Goal: Task Accomplishment & Management: Use online tool/utility

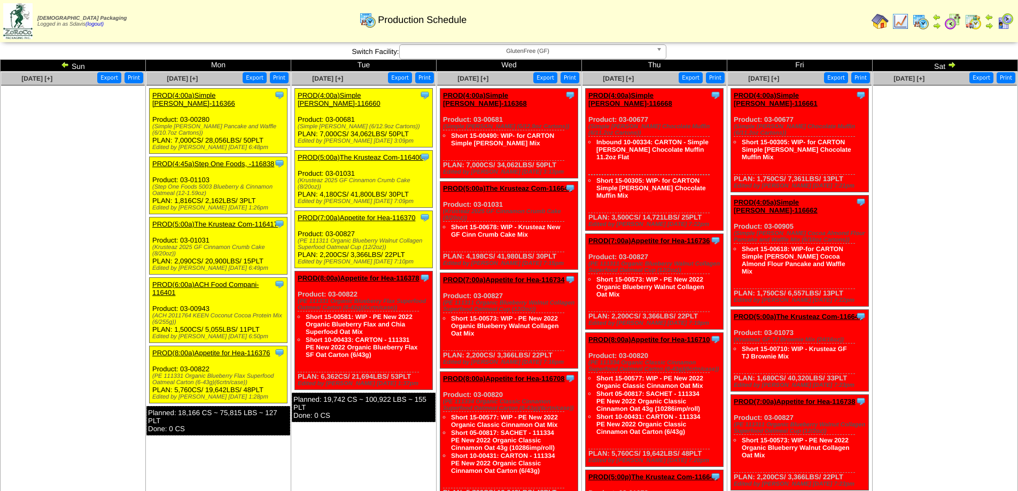
click at [524, 50] on span "GlutenFree (GF)" at bounding box center [528, 51] width 248 height 13
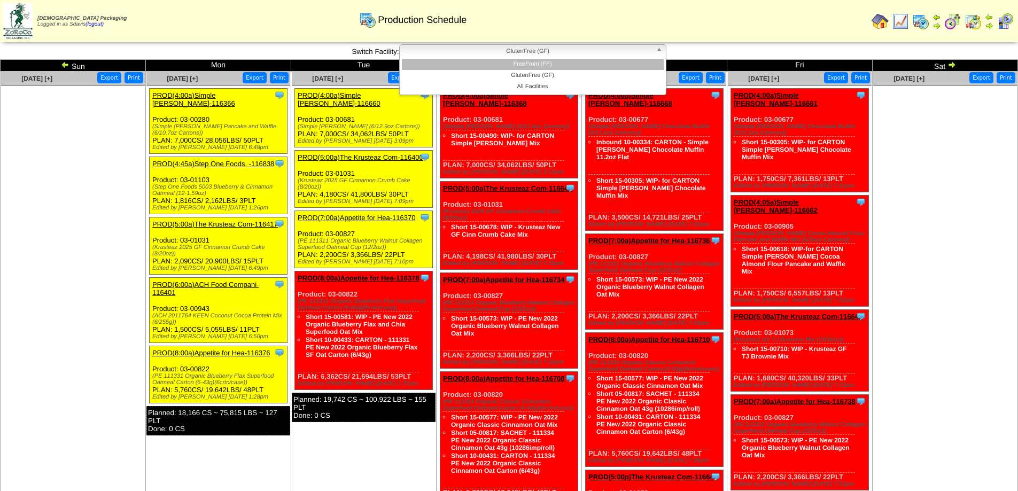
click at [520, 60] on li "FreeFrom (FF)" at bounding box center [533, 64] width 262 height 11
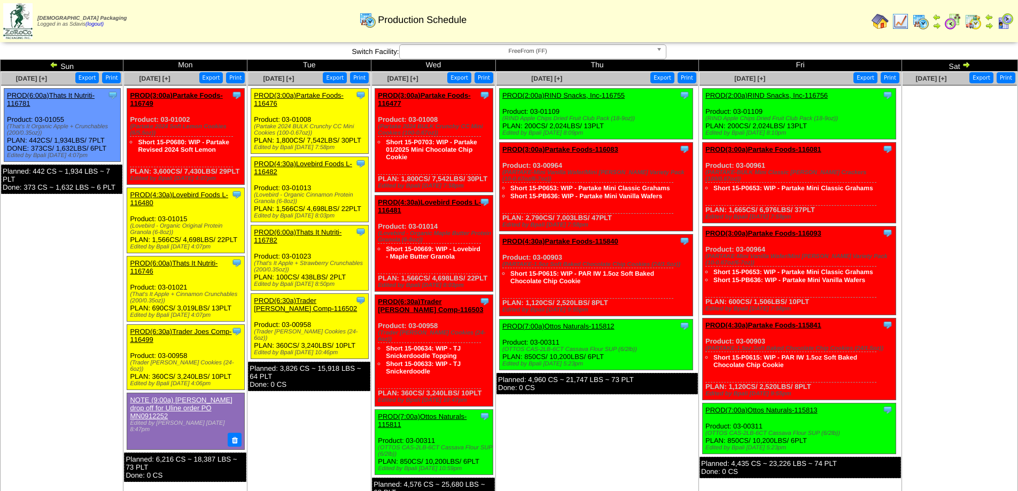
click at [314, 93] on link "PROD(3:00a)Partake Foods-116476" at bounding box center [299, 99] width 90 height 16
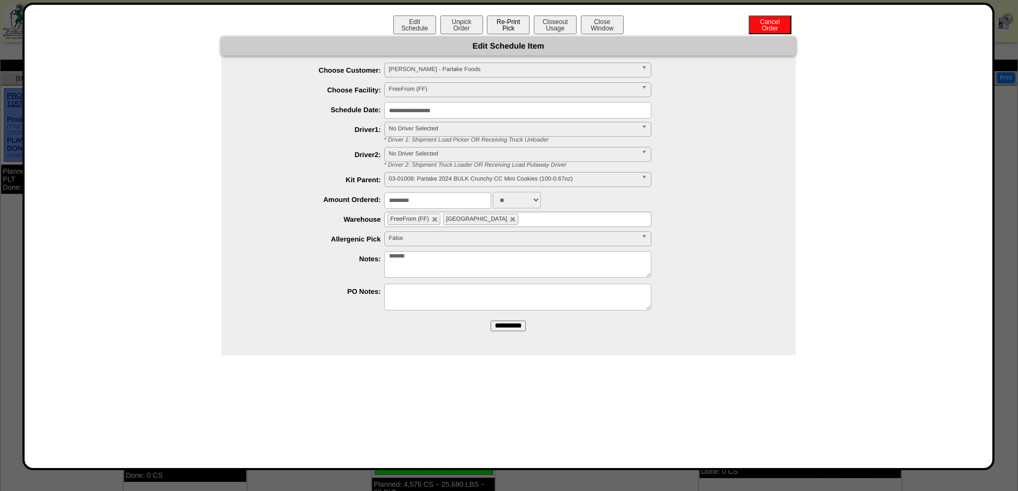
click at [515, 26] on button "Re-Print Pick" at bounding box center [508, 24] width 43 height 19
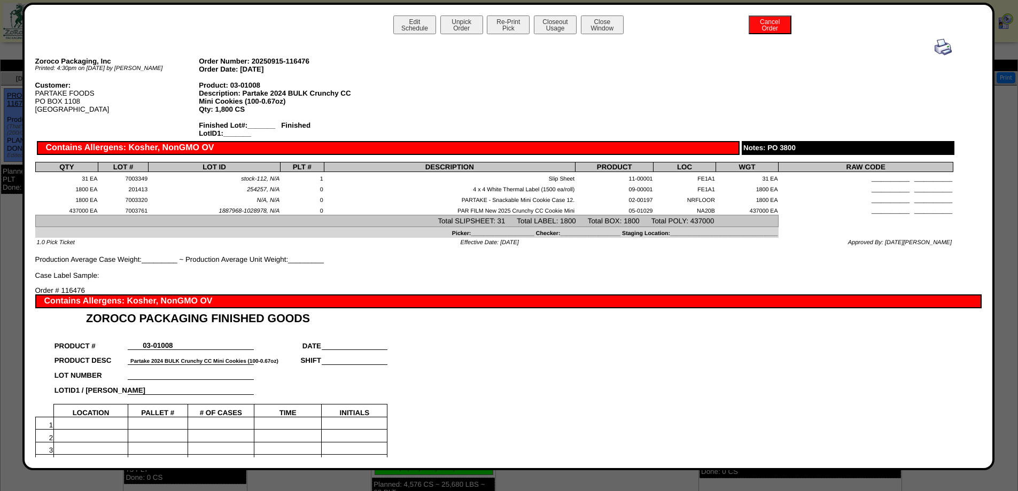
click at [935, 46] on img at bounding box center [943, 46] width 17 height 17
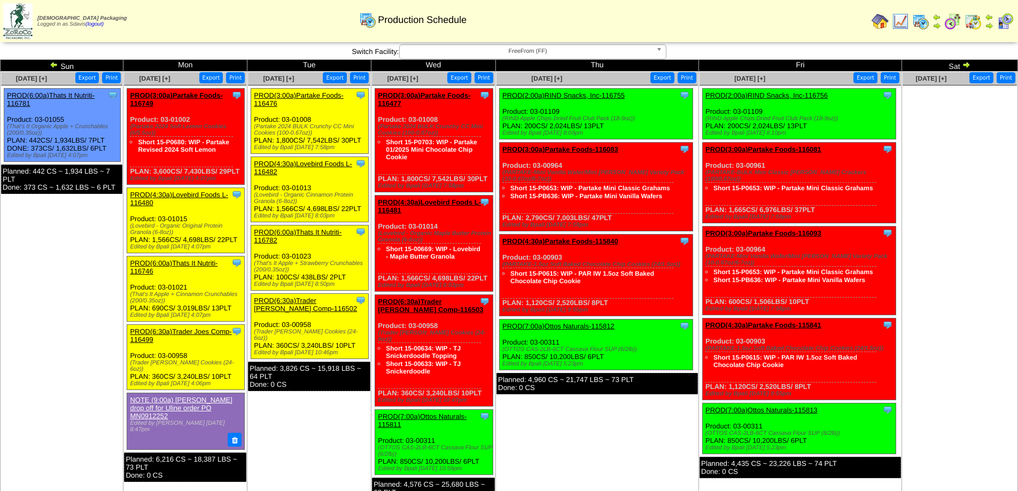
click at [322, 164] on link "PROD(4:30a)Lovebird Foods L-116482" at bounding box center [303, 168] width 98 height 16
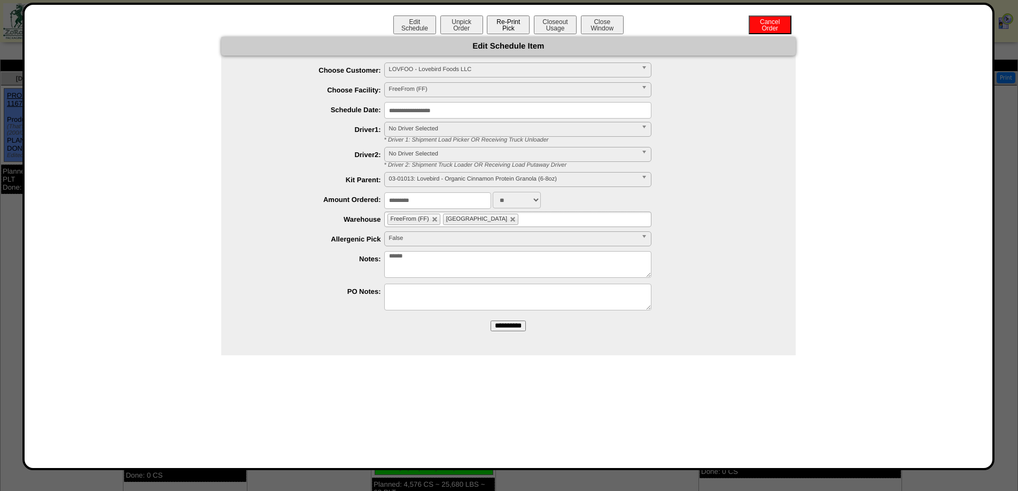
click at [516, 25] on button "Re-Print Pick" at bounding box center [508, 24] width 43 height 19
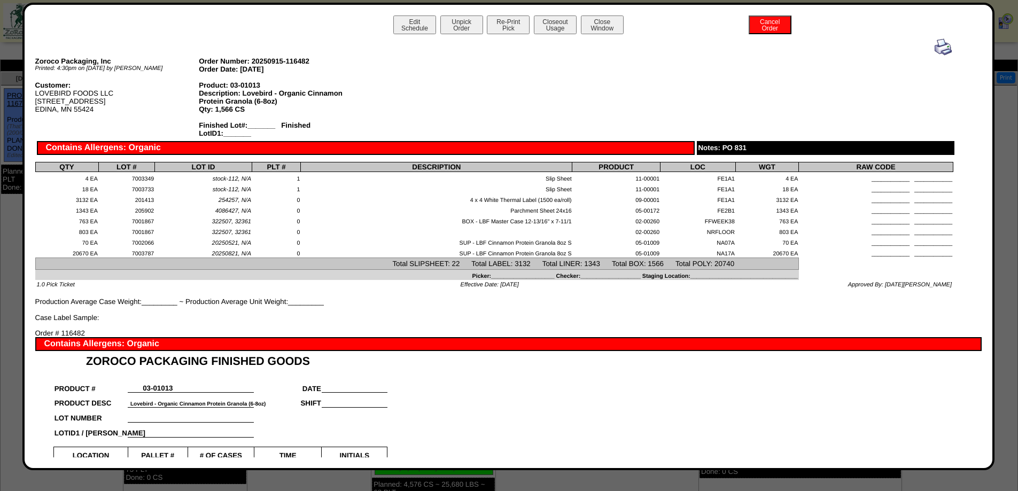
click at [935, 45] on img at bounding box center [943, 46] width 17 height 17
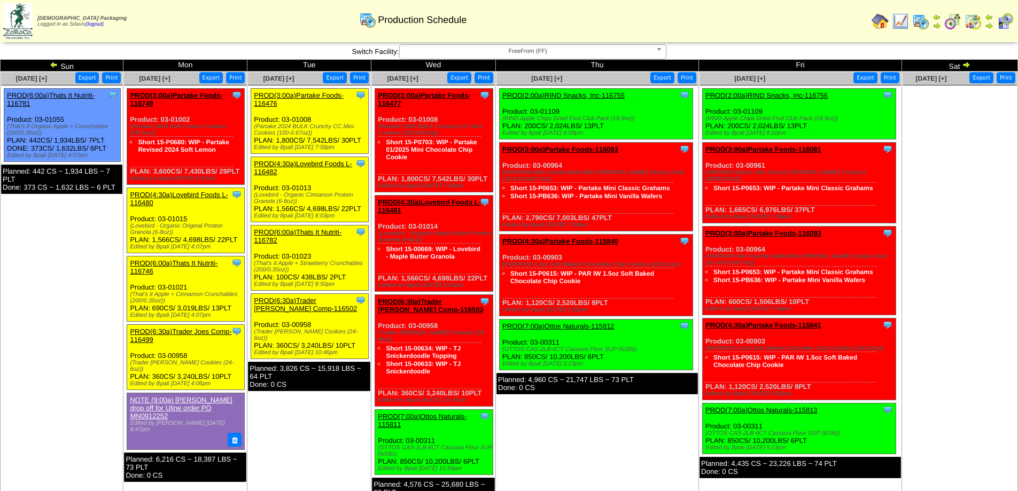
click at [313, 232] on link "PROD(6:00a)Thats It Nutriti-116782" at bounding box center [298, 236] width 88 height 16
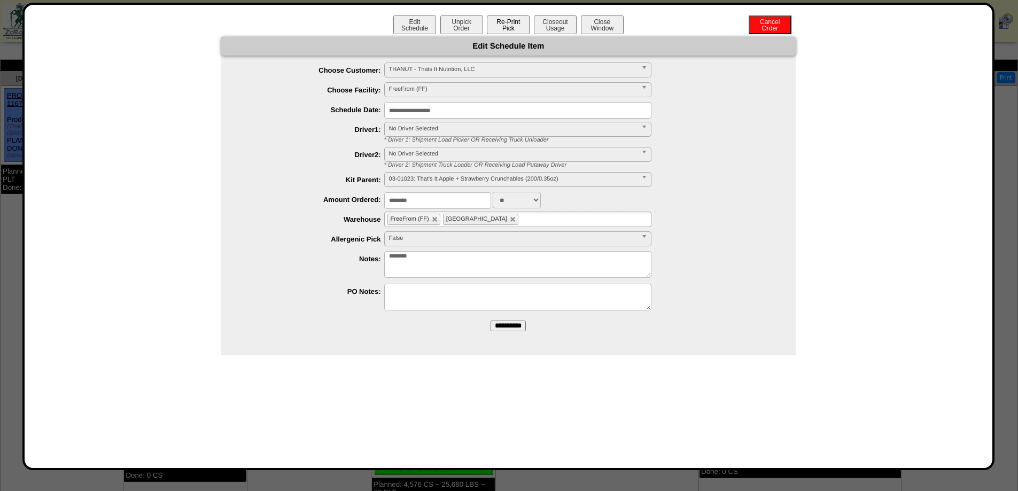
click at [511, 25] on button "Re-Print Pick" at bounding box center [508, 24] width 43 height 19
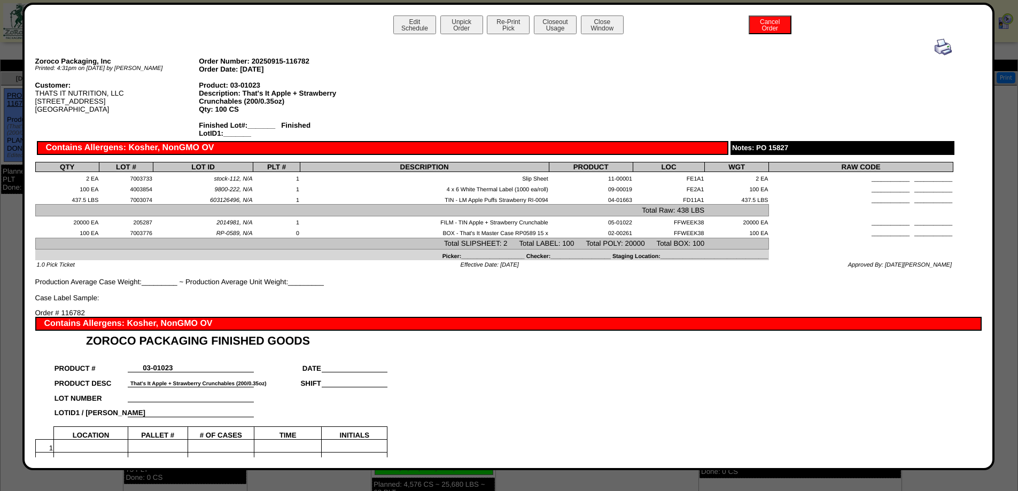
click at [935, 48] on img at bounding box center [943, 46] width 17 height 17
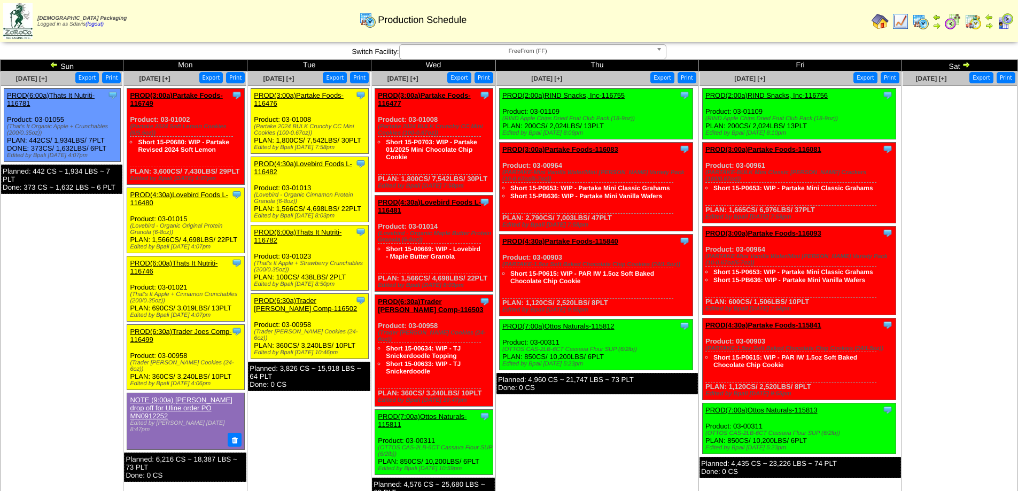
click at [336, 301] on link "PROD(6:30a)Trader [PERSON_NAME] Comp-116502" at bounding box center [305, 305] width 103 height 16
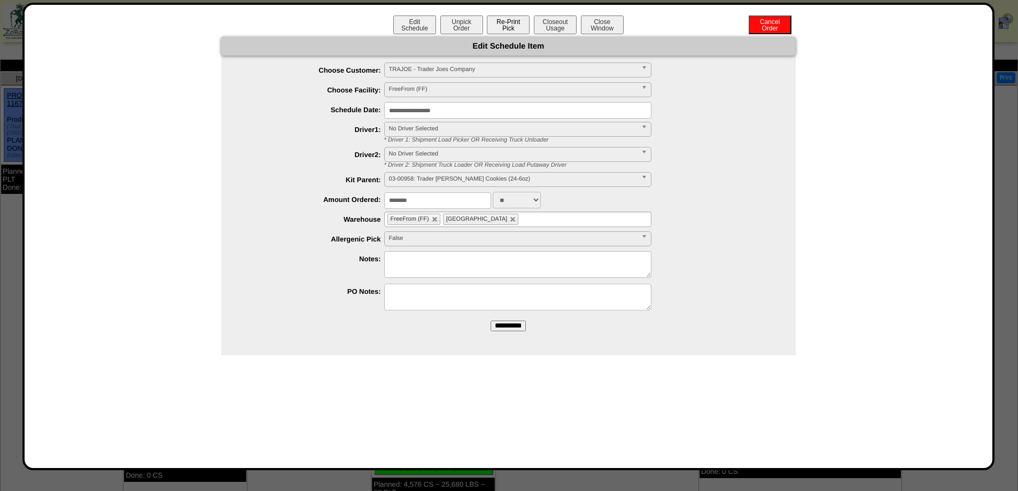
click at [503, 29] on button "Re-Print Pick" at bounding box center [508, 24] width 43 height 19
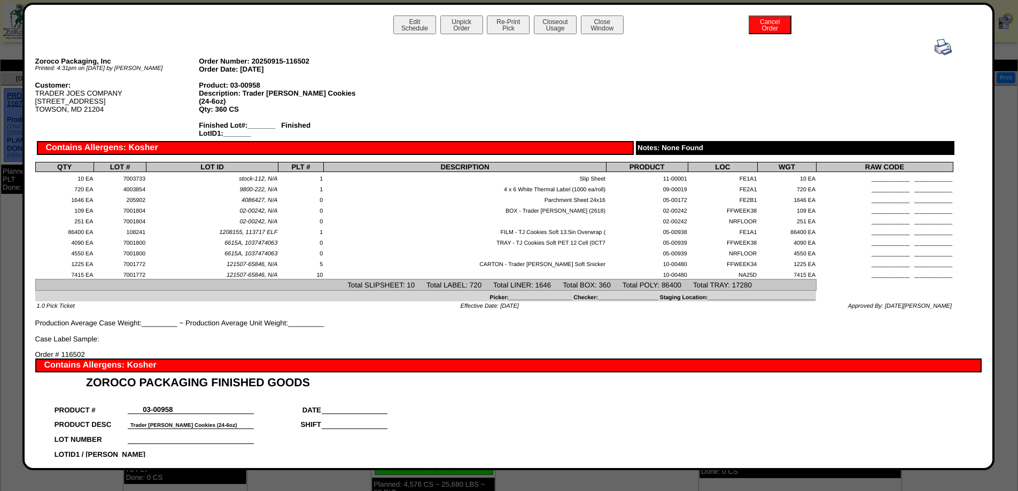
click at [935, 44] on img at bounding box center [943, 46] width 17 height 17
